Goal: Navigation & Orientation: Find specific page/section

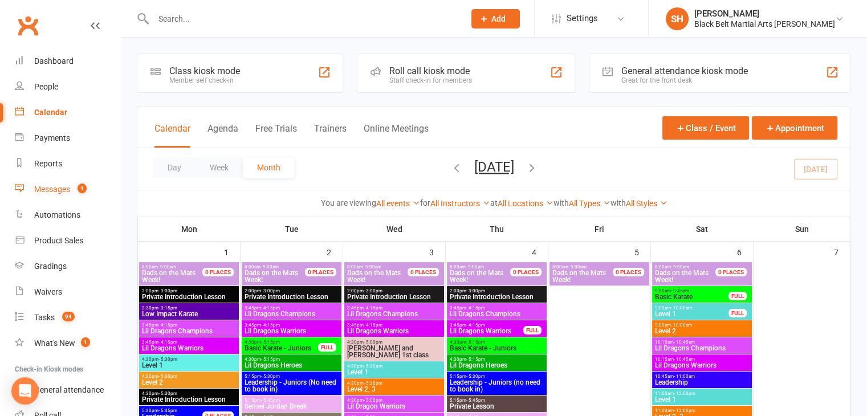
click at [63, 179] on link "Messages 1" at bounding box center [67, 190] width 105 height 26
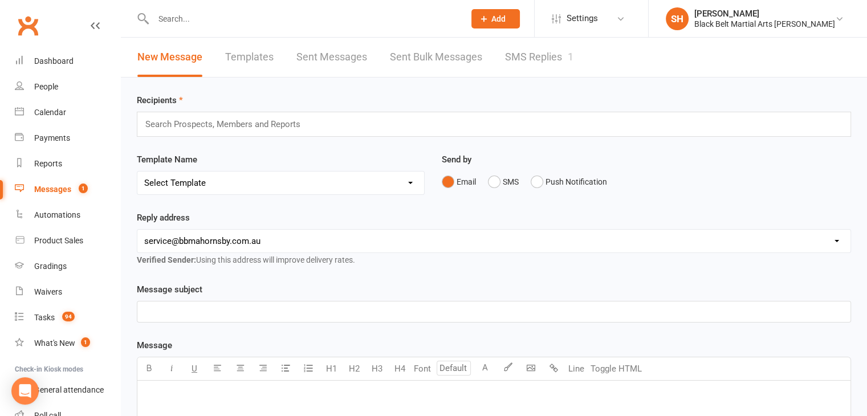
click at [514, 58] on link "SMS Replies 1" at bounding box center [539, 57] width 68 height 39
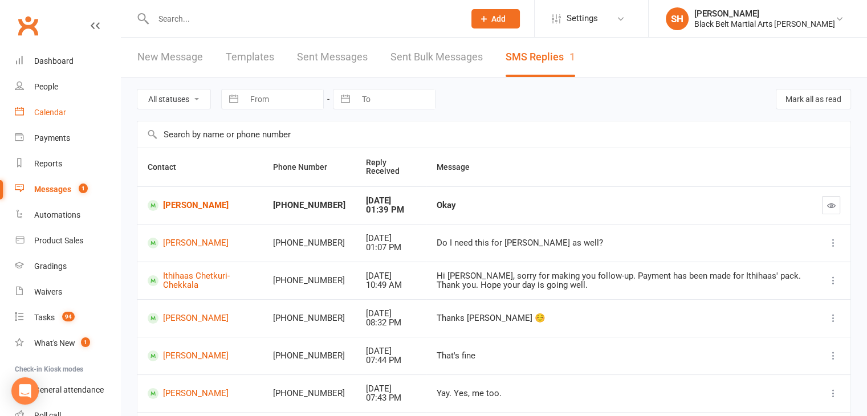
click at [64, 112] on div "Calendar" at bounding box center [50, 112] width 32 height 9
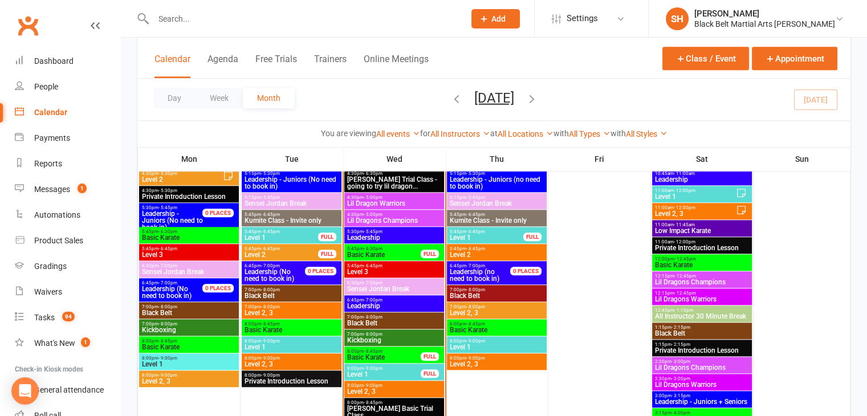
scroll to position [1255, 0]
